Goal: Navigation & Orientation: Find specific page/section

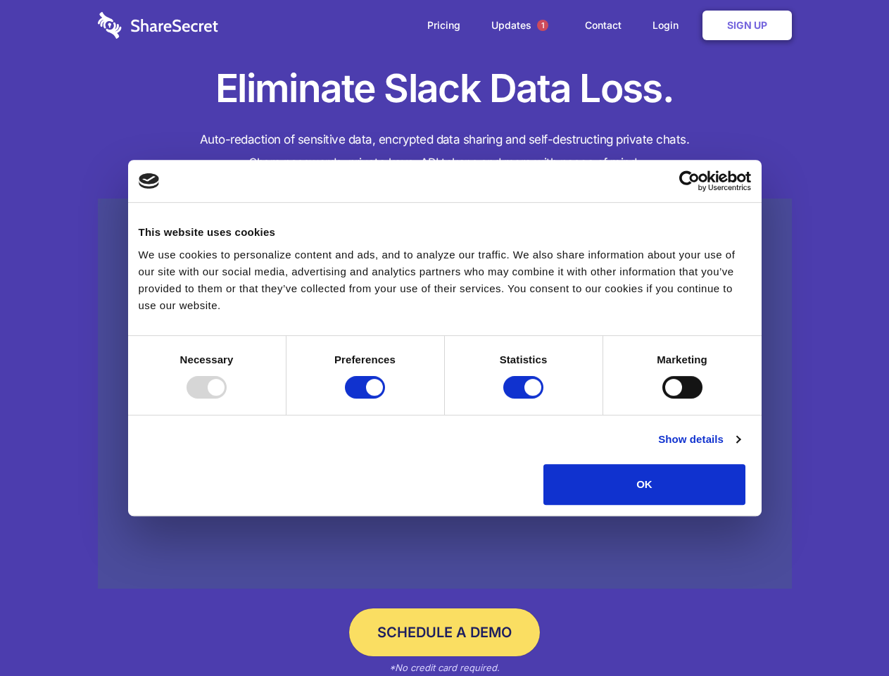
click at [227, 399] on div at bounding box center [207, 387] width 40 height 23
click at [385, 399] on input "Preferences" at bounding box center [365, 387] width 40 height 23
checkbox input "false"
click at [525, 399] on input "Statistics" at bounding box center [523, 387] width 40 height 23
checkbox input "false"
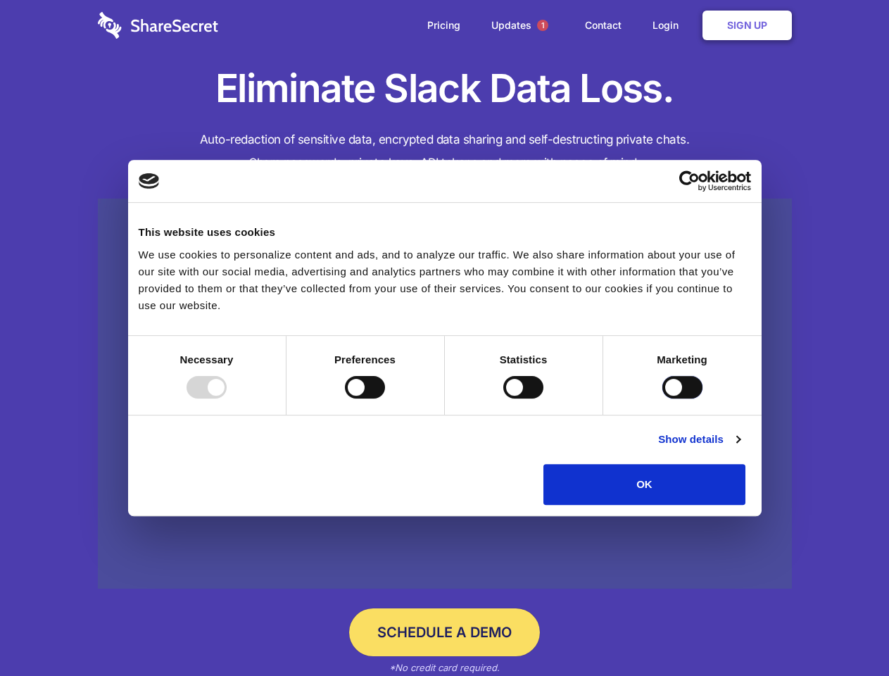
click at [663, 399] on input "Marketing" at bounding box center [683, 387] width 40 height 23
checkbox input "true"
click at [740, 448] on link "Show details" at bounding box center [699, 439] width 82 height 17
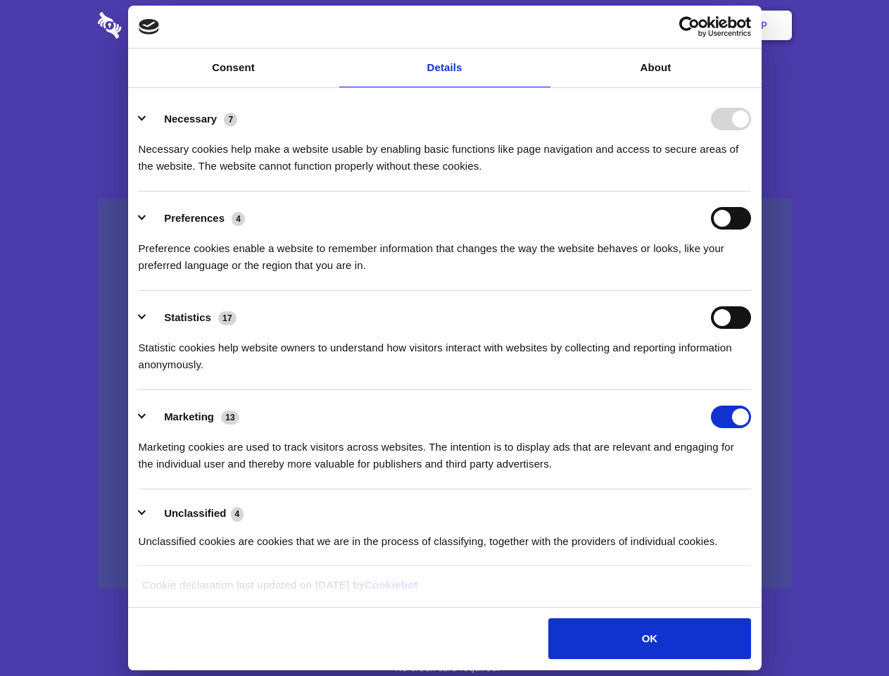
click at [758, 510] on ul "Necessary 7 Necessary cookies help make a website usable by enabling basic func…" at bounding box center [445, 329] width 626 height 475
click at [542, 25] on span "1" at bounding box center [542, 25] width 11 height 11
